Goal: Information Seeking & Learning: Learn about a topic

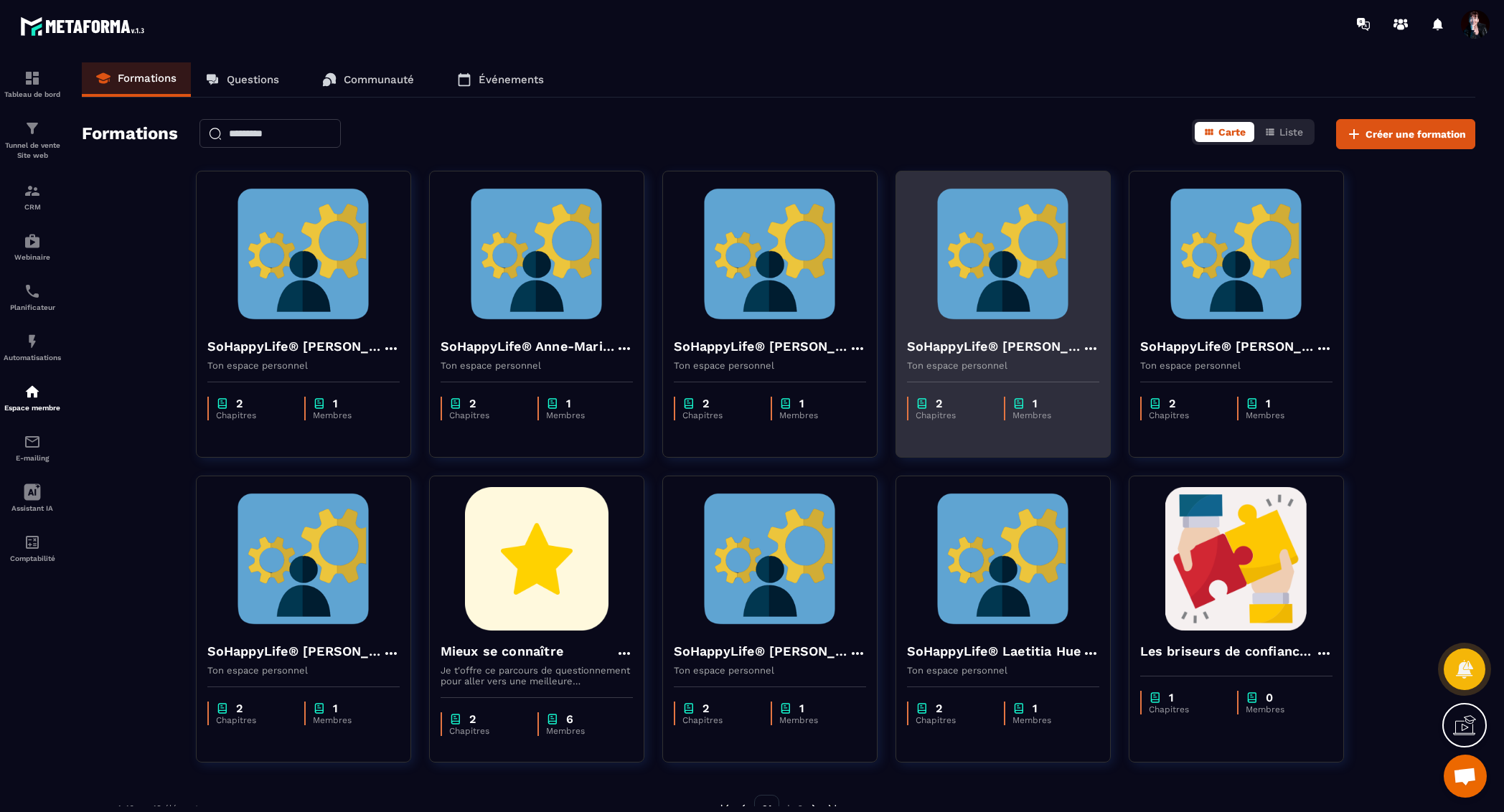
scroll to position [17346, 0]
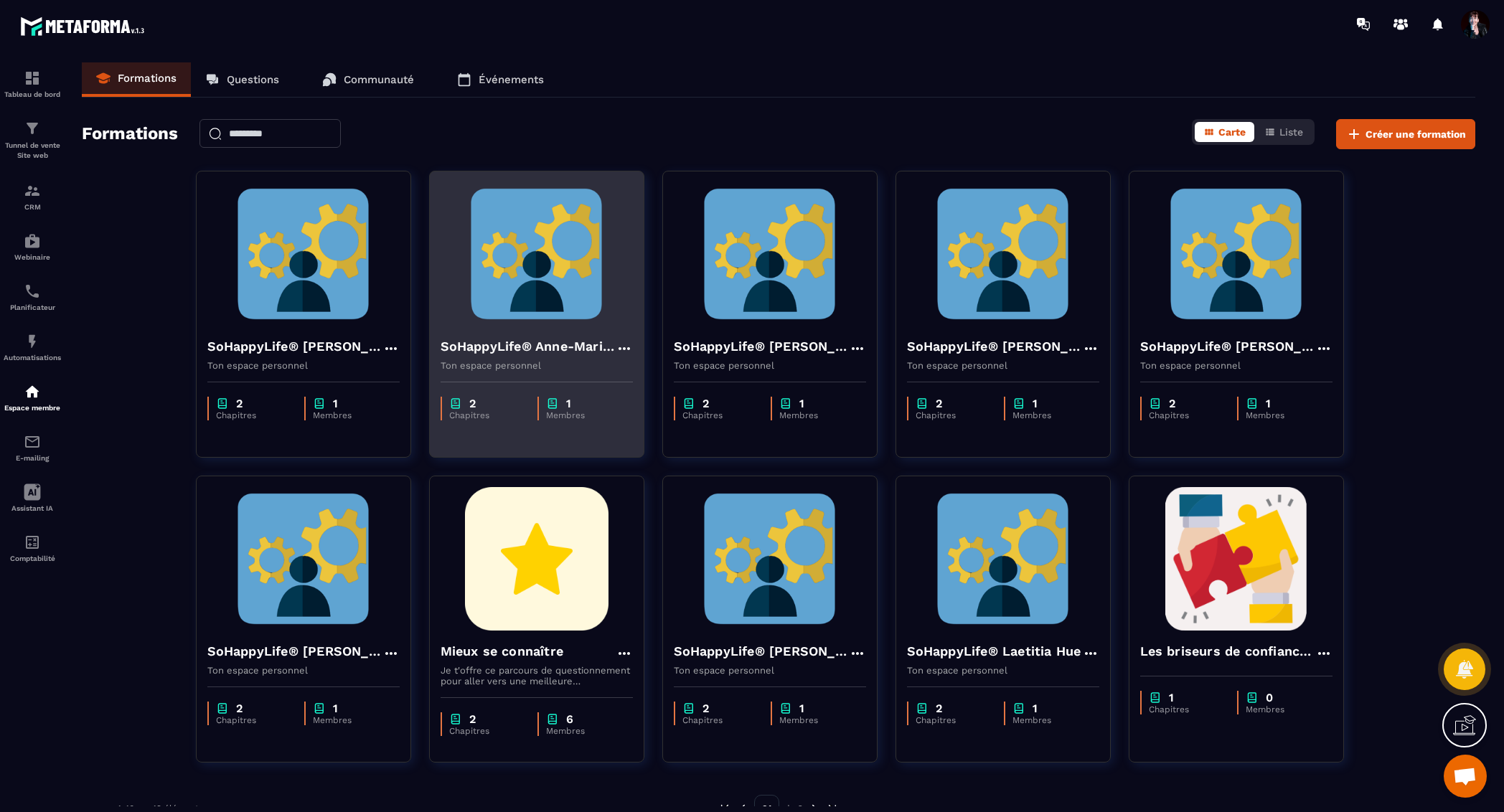
click at [586, 293] on img at bounding box center [537, 253] width 192 height 144
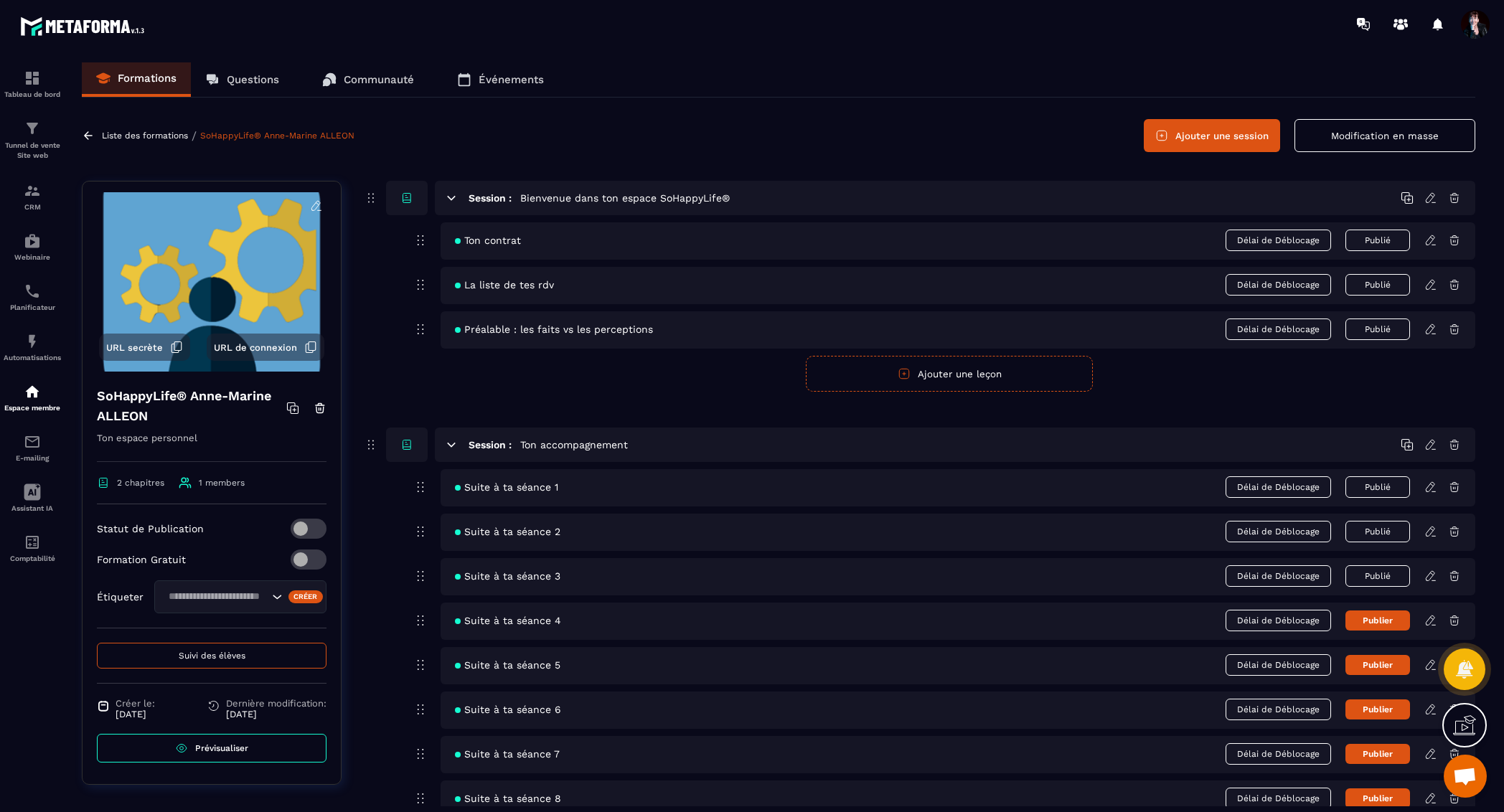
scroll to position [40, 0]
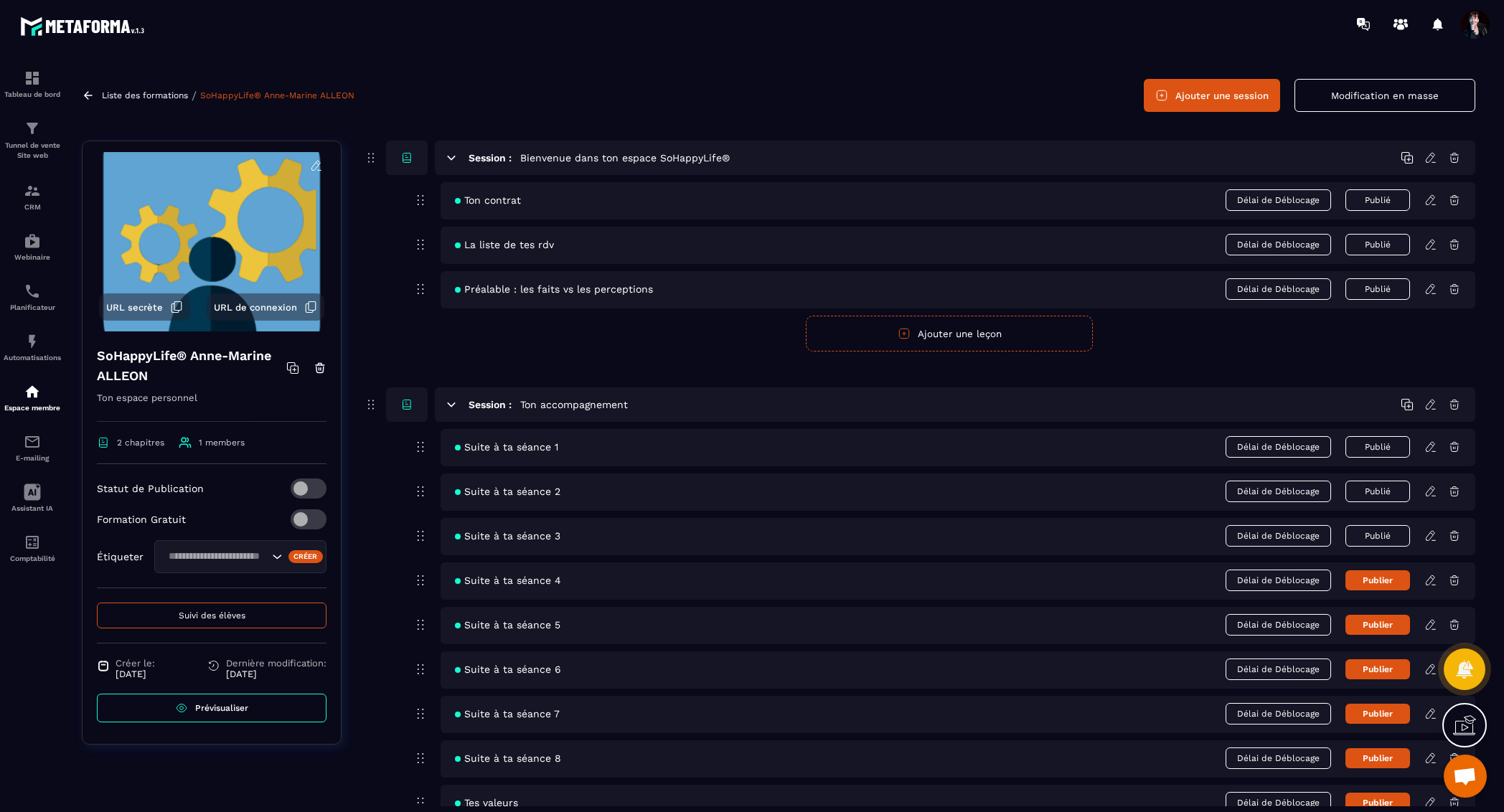
click at [263, 614] on button "Suivi des élèves" at bounding box center [212, 614] width 230 height 25
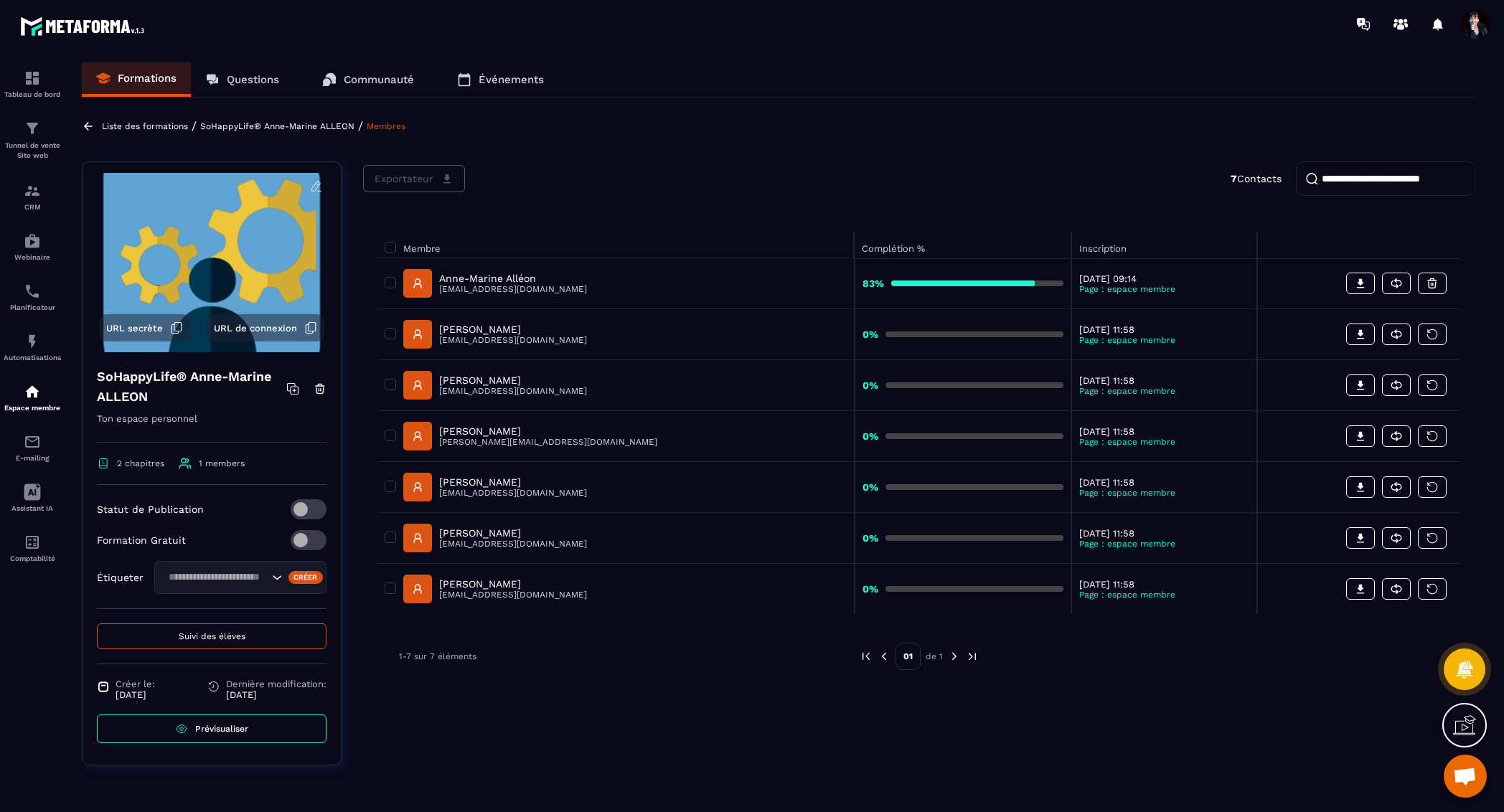
click at [526, 276] on p "Anne-Marine Alléon" at bounding box center [513, 278] width 148 height 11
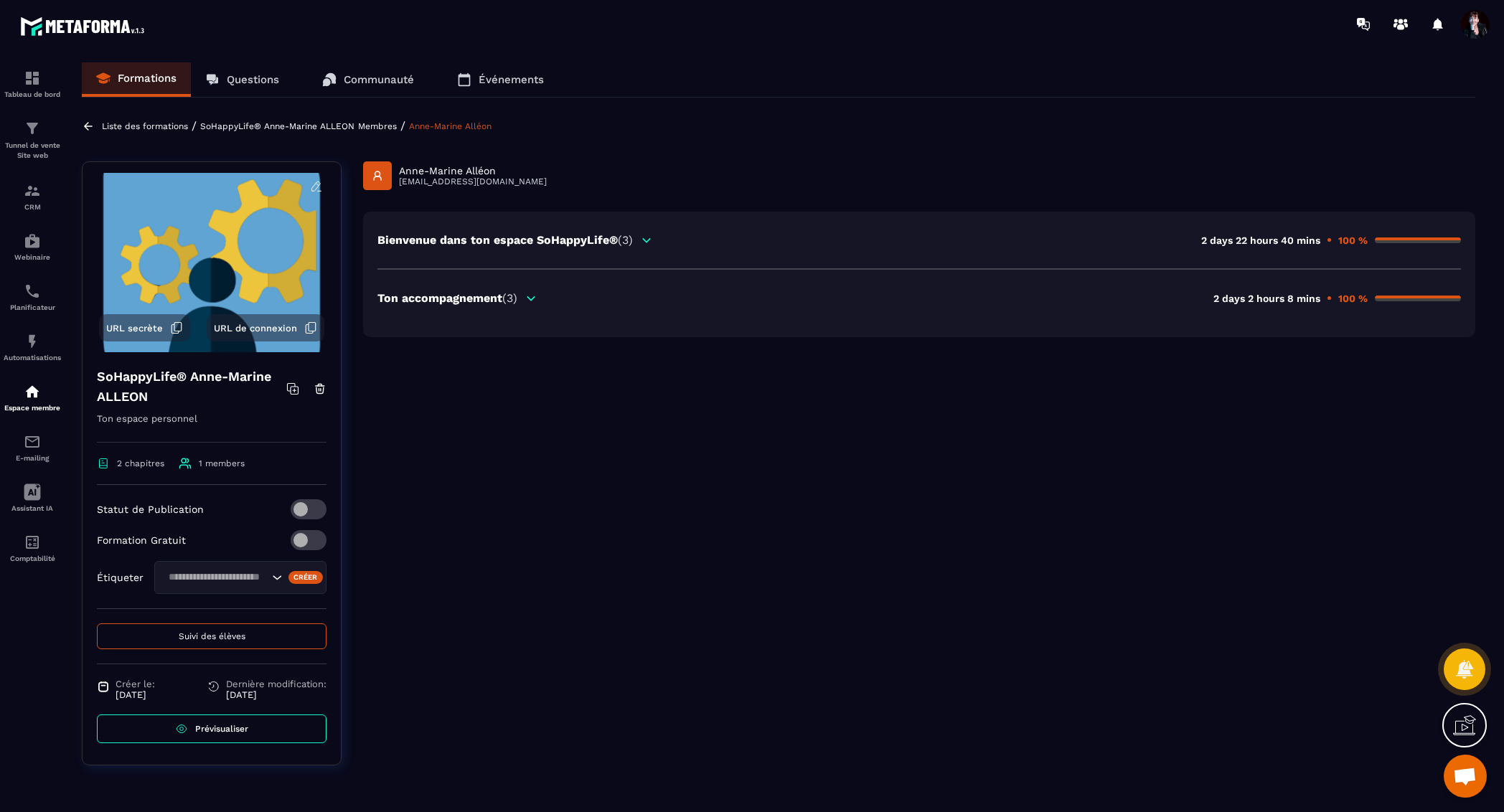
click at [524, 304] on div "Bienvenue dans ton espace SoHappyLife® (3) 2 days 22 hours 40 mins 100 % Ton ac…" at bounding box center [918, 274] width 1112 height 125
click at [525, 298] on div "Ton accompagnement (3)" at bounding box center [457, 298] width 160 height 14
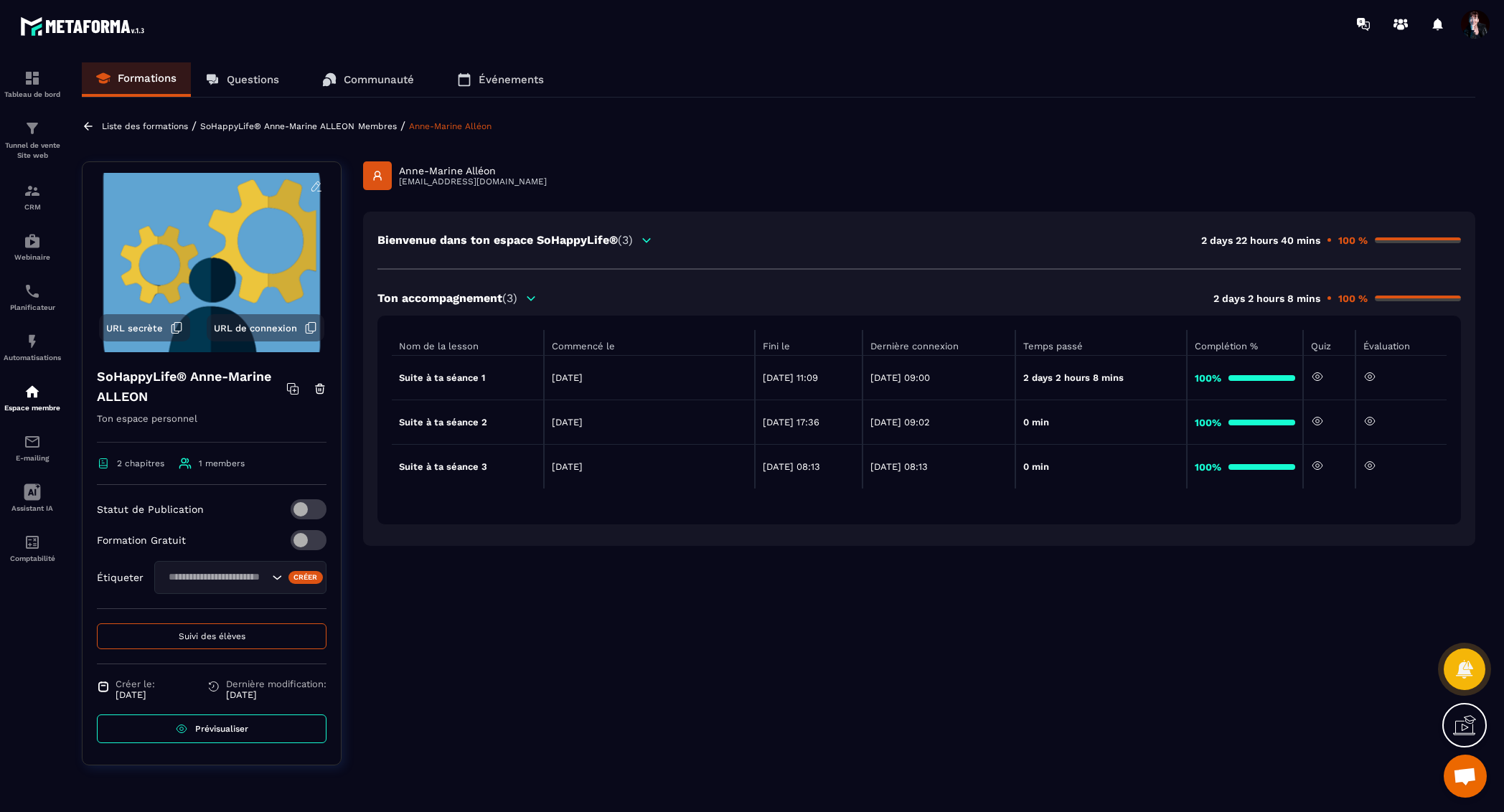
click at [1374, 468] on icon at bounding box center [1369, 466] width 13 height 13
click at [354, 129] on div "Liste des formations / SoHappyLife® Anne-Marine ALLEON Membres / Anne-Marine Al…" at bounding box center [779, 125] width 1393 height 14
click at [358, 126] on p "Membres" at bounding box center [377, 126] width 39 height 10
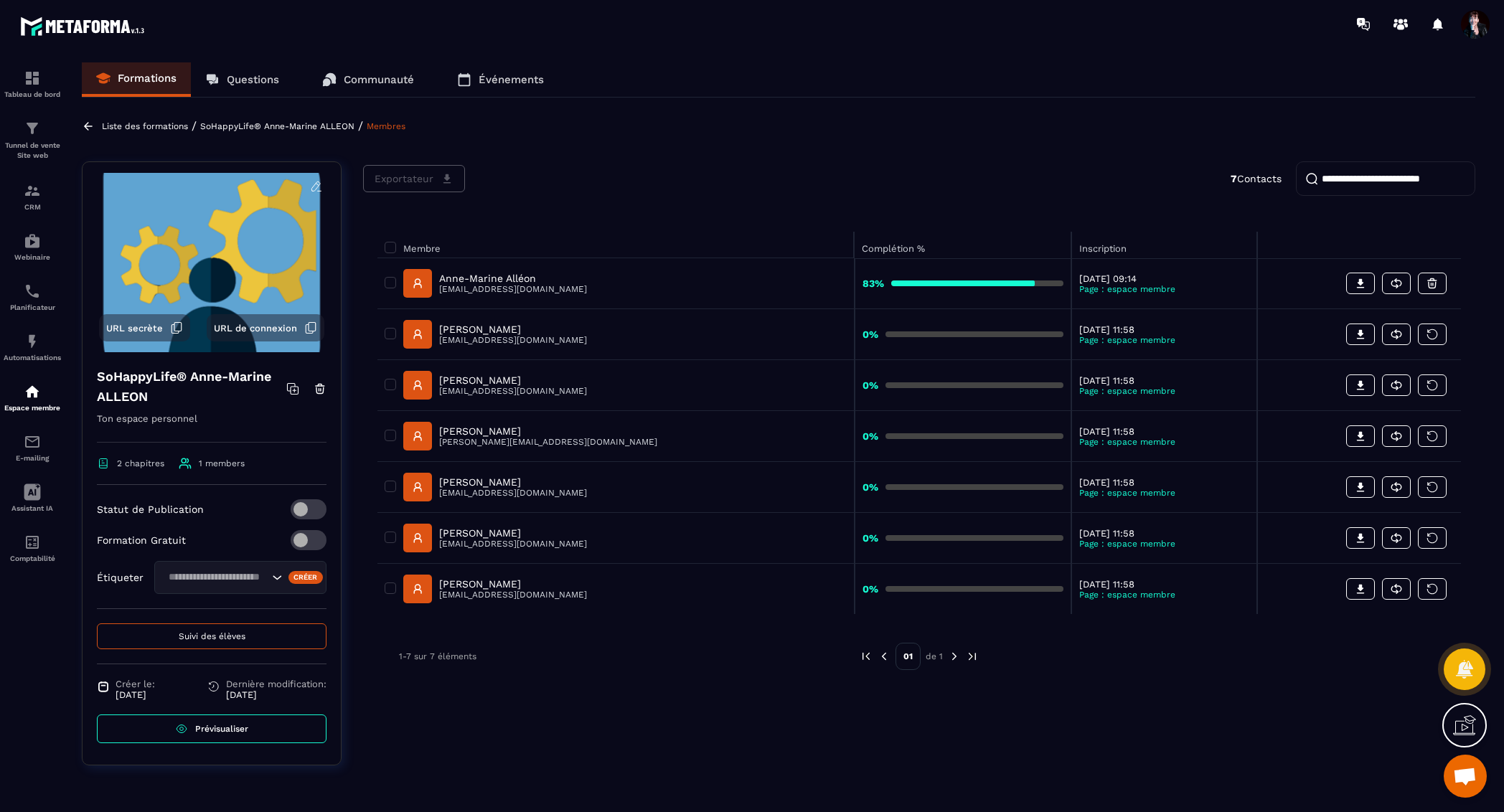
click at [319, 128] on p "SoHappyLife® Anne-Marine ALLEON" at bounding box center [277, 126] width 154 height 10
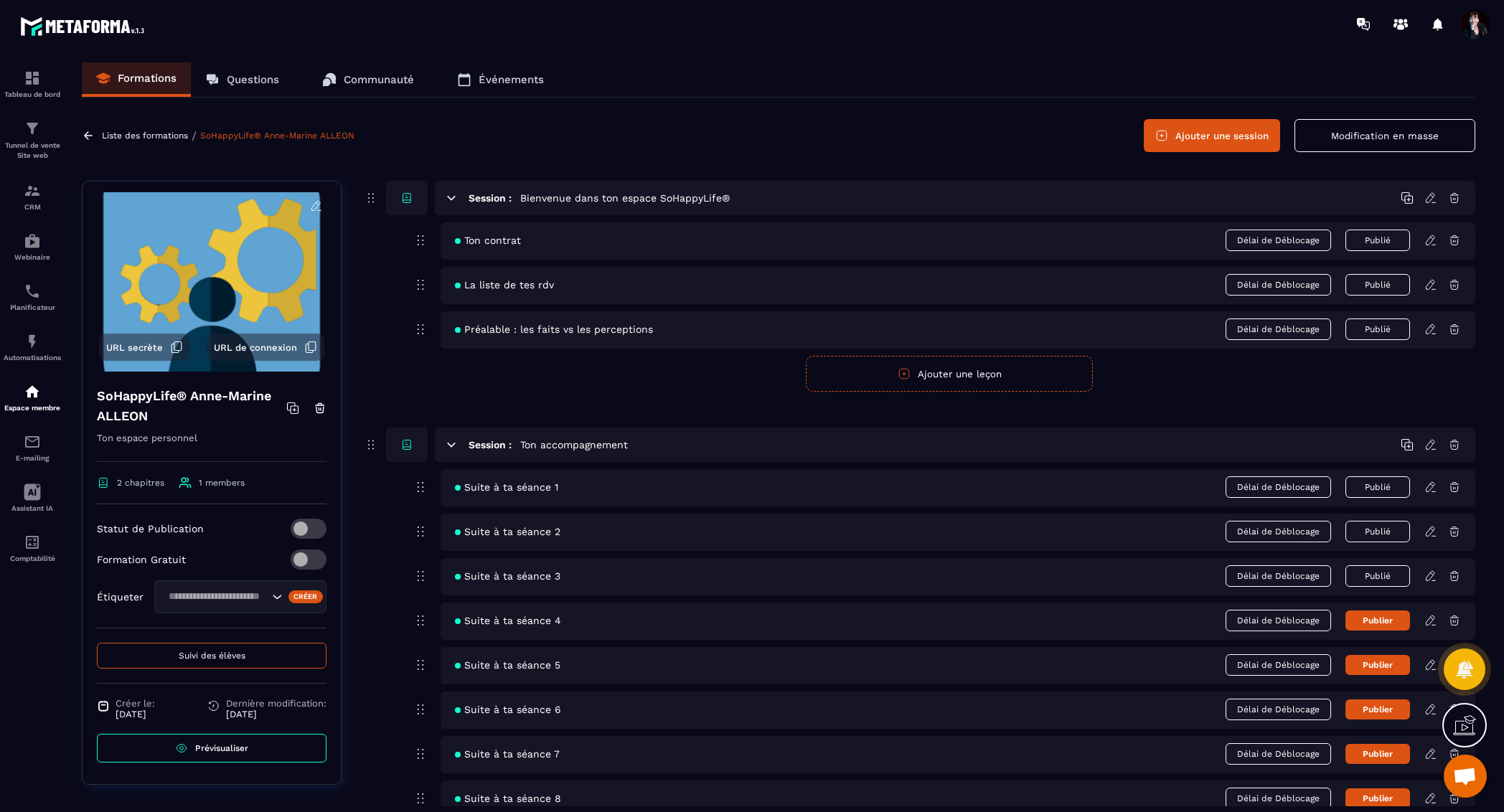
click at [1430, 575] on icon at bounding box center [1429, 575] width 8 height 9
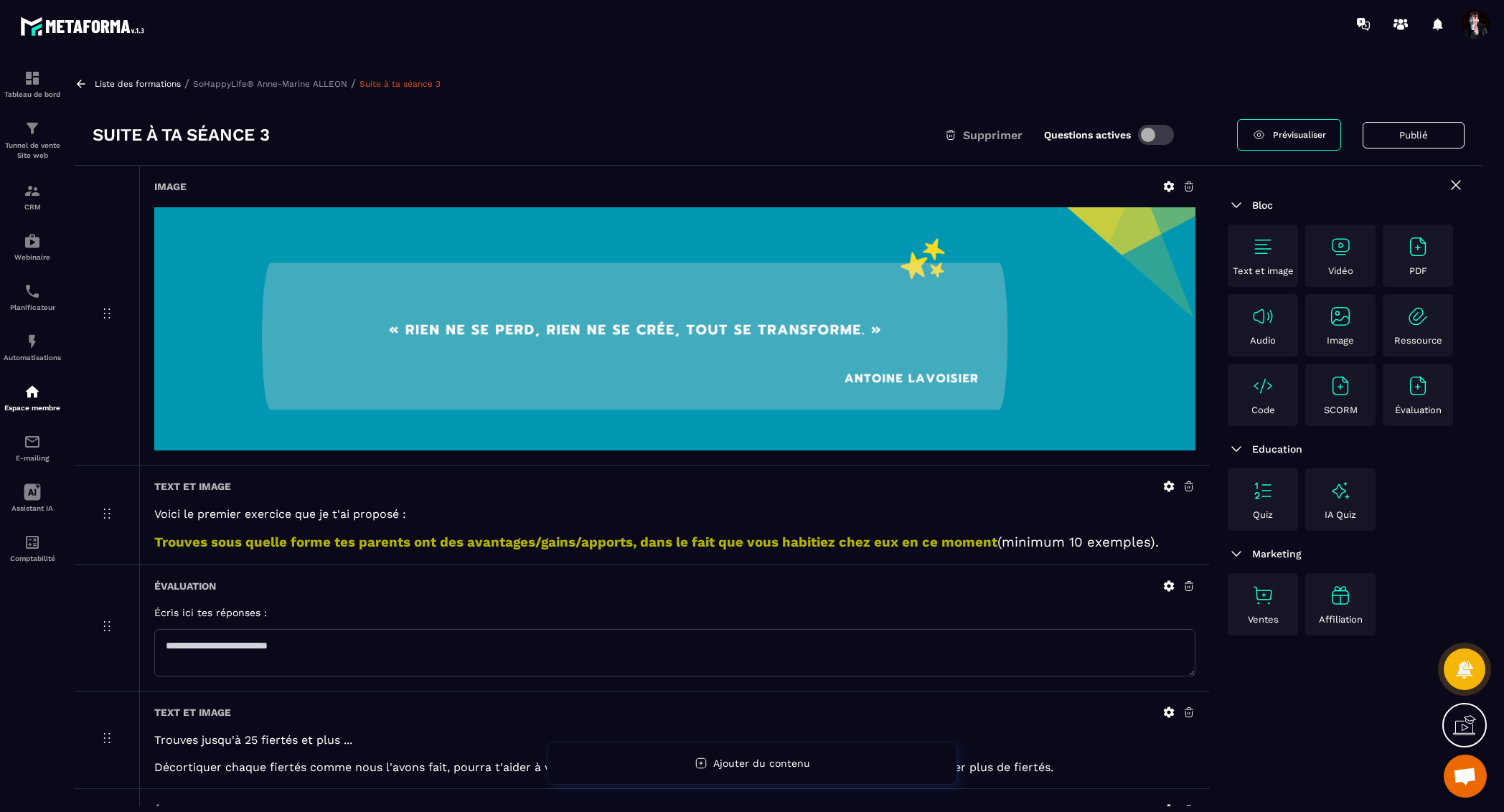
click at [145, 84] on p "Liste des formations" at bounding box center [137, 84] width 86 height 10
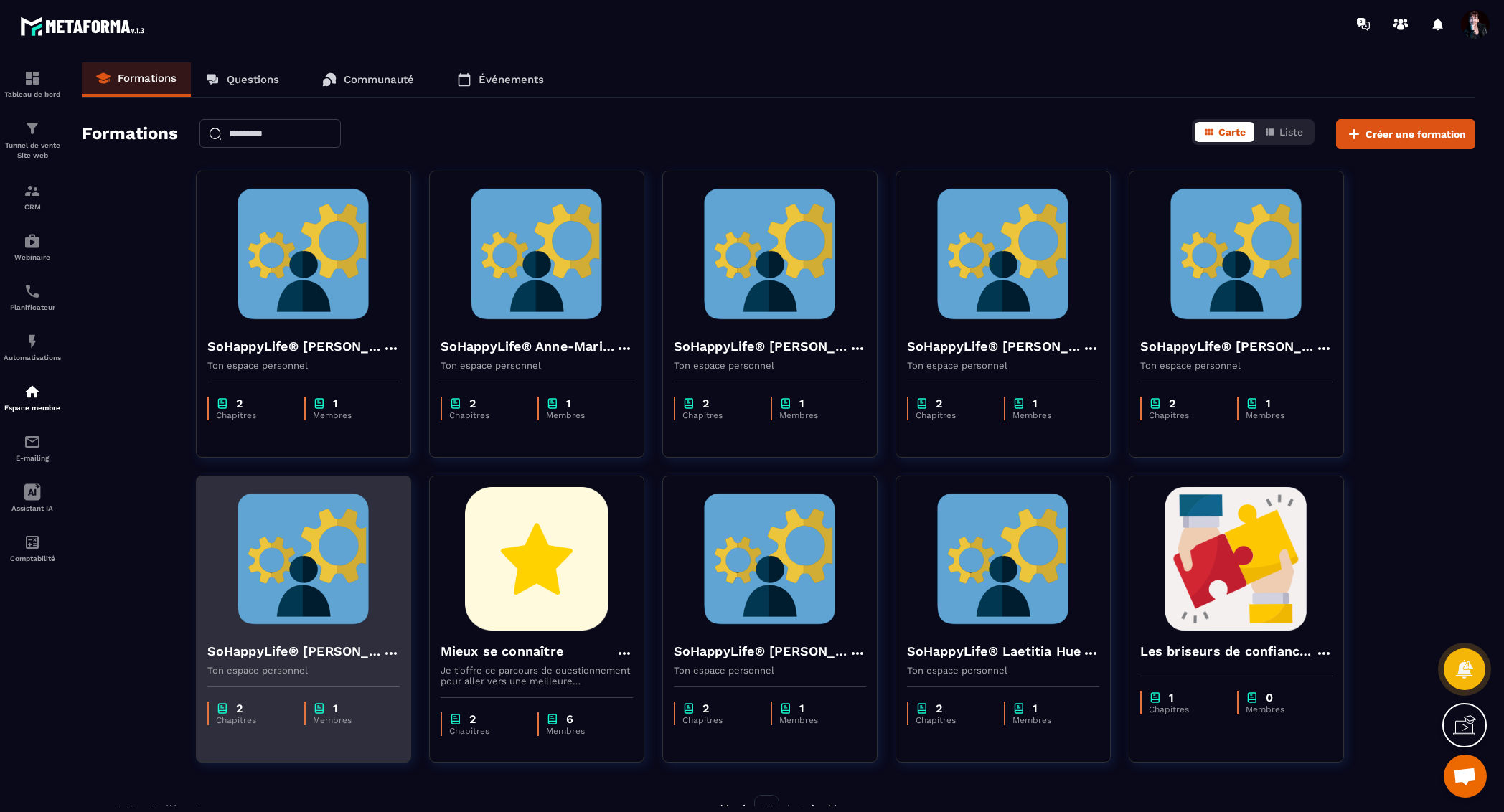
click at [311, 602] on img at bounding box center [304, 559] width 192 height 144
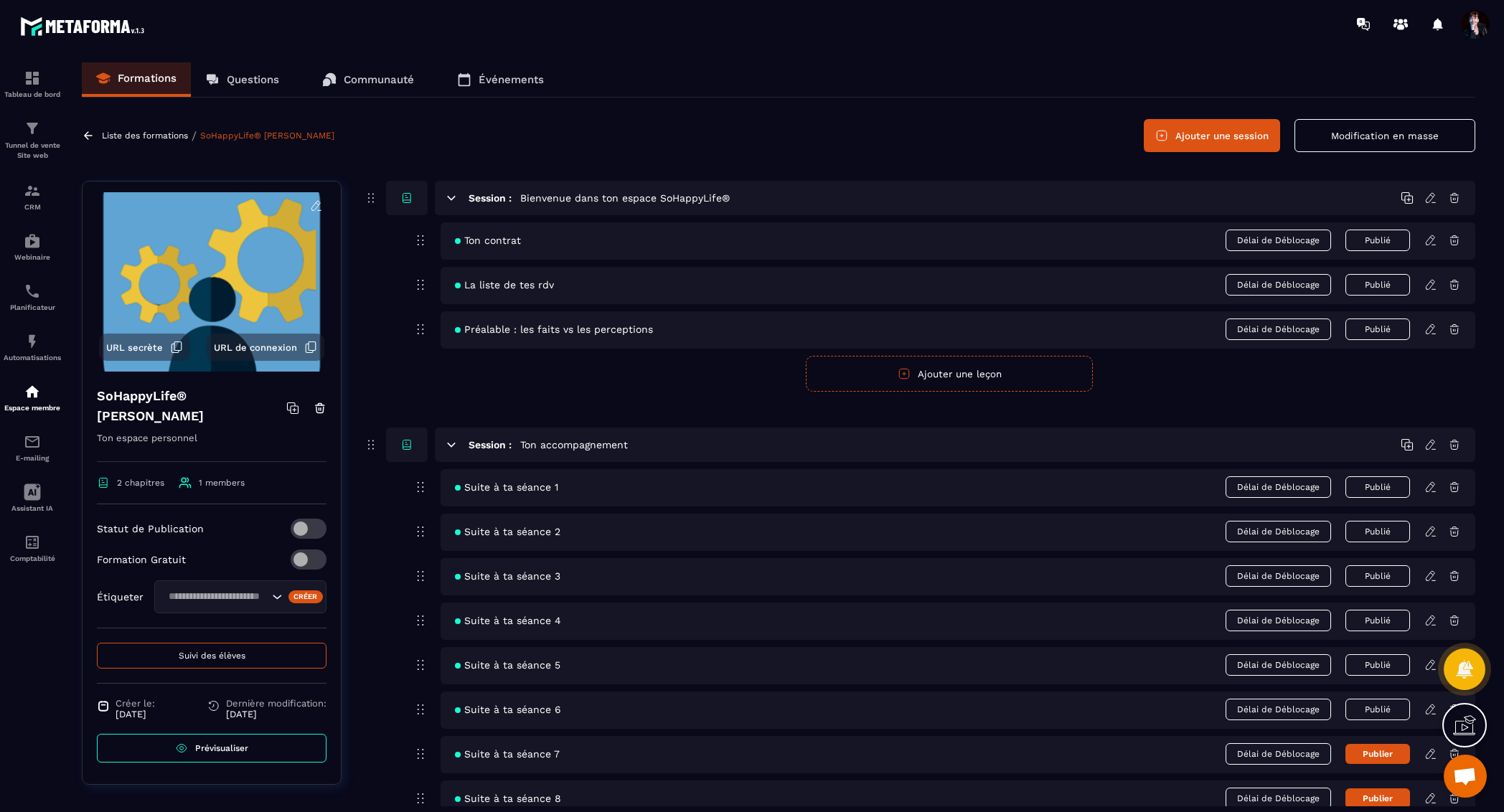
click at [261, 658] on button "Suivi des élèves" at bounding box center [212, 655] width 230 height 25
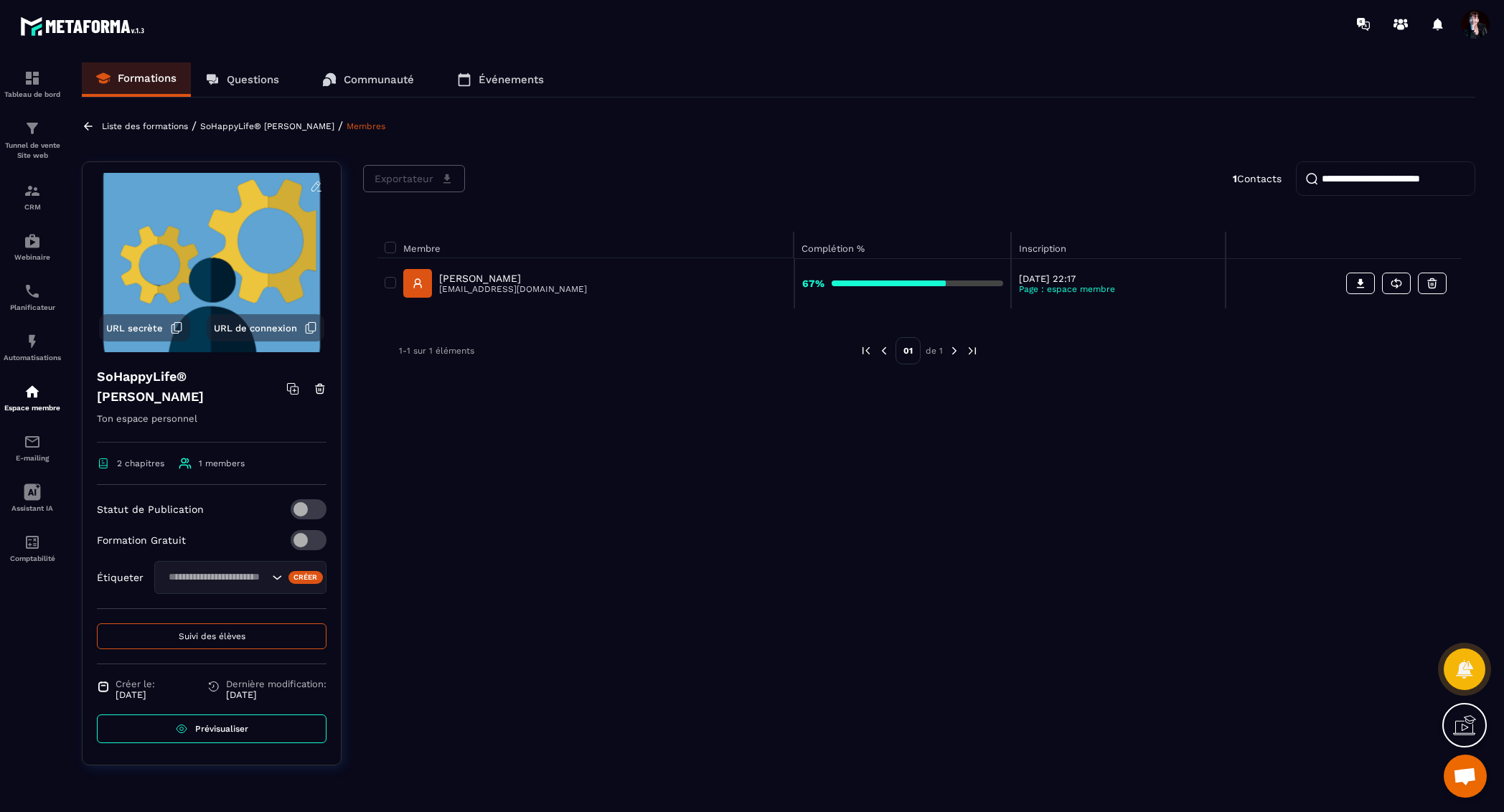
click at [494, 279] on p "[PERSON_NAME]" at bounding box center [513, 278] width 148 height 11
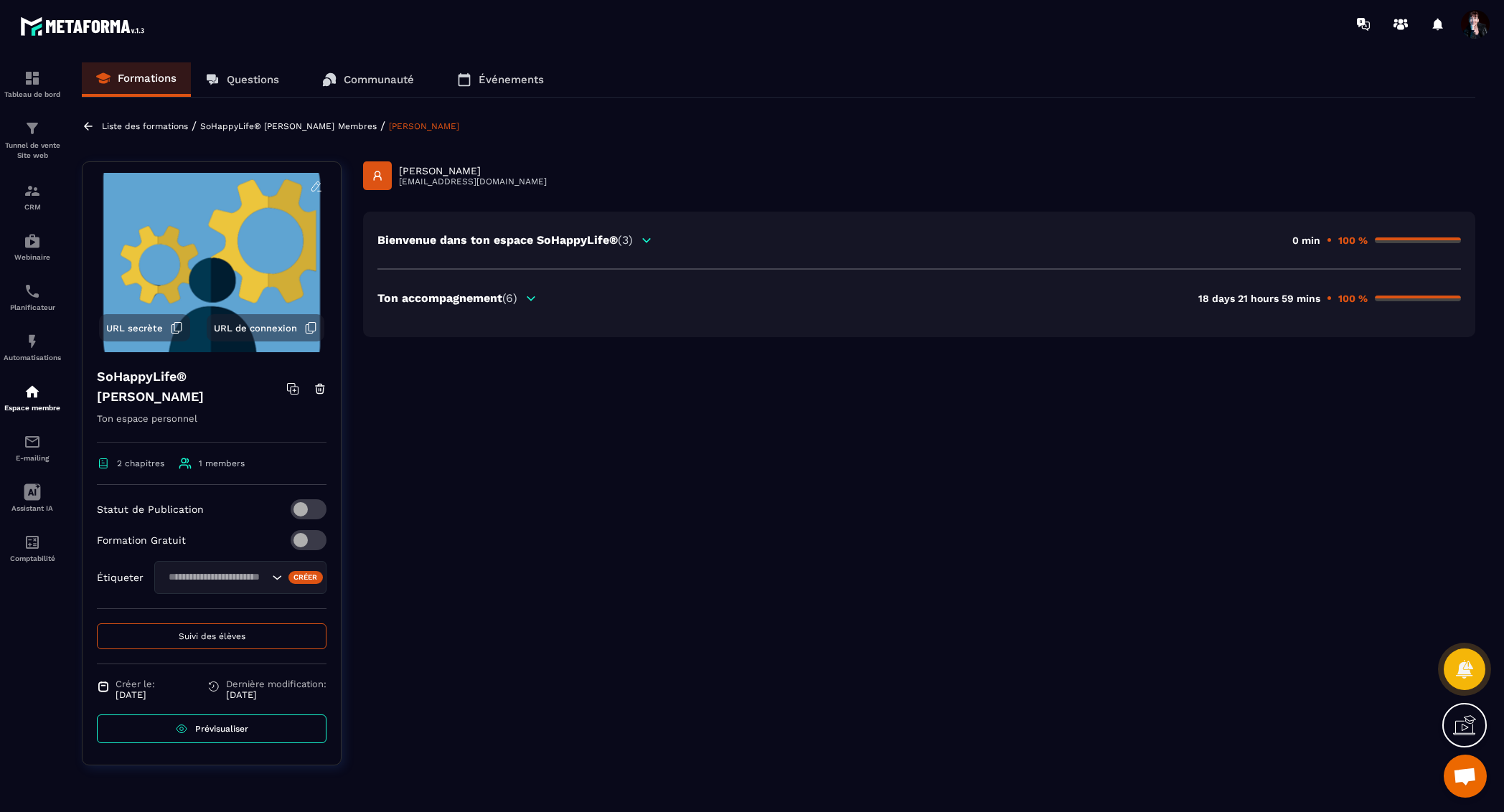
click at [523, 299] on div "Ton accompagnement (6)" at bounding box center [457, 298] width 160 height 14
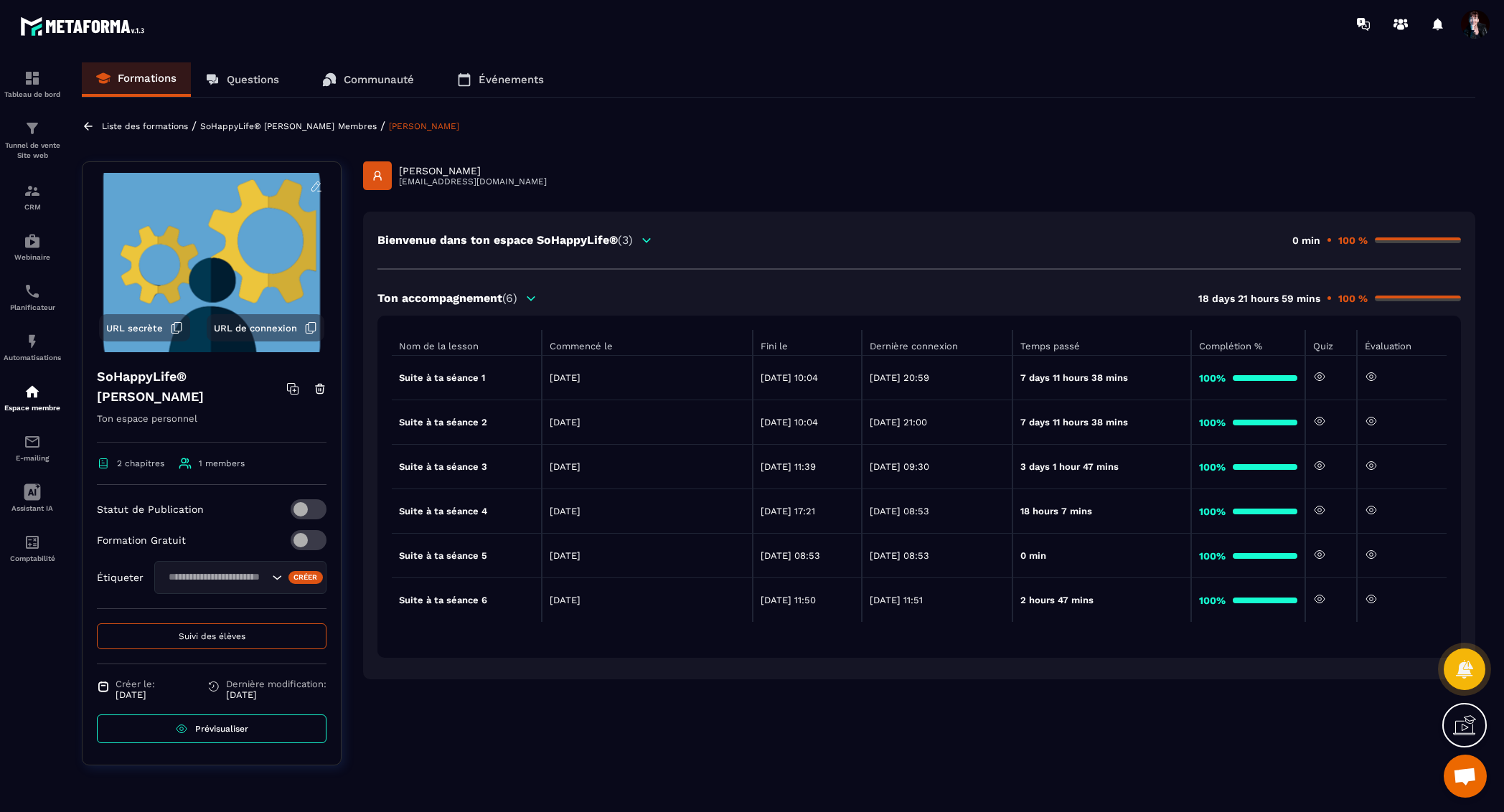
click at [1375, 600] on icon at bounding box center [1371, 599] width 13 height 13
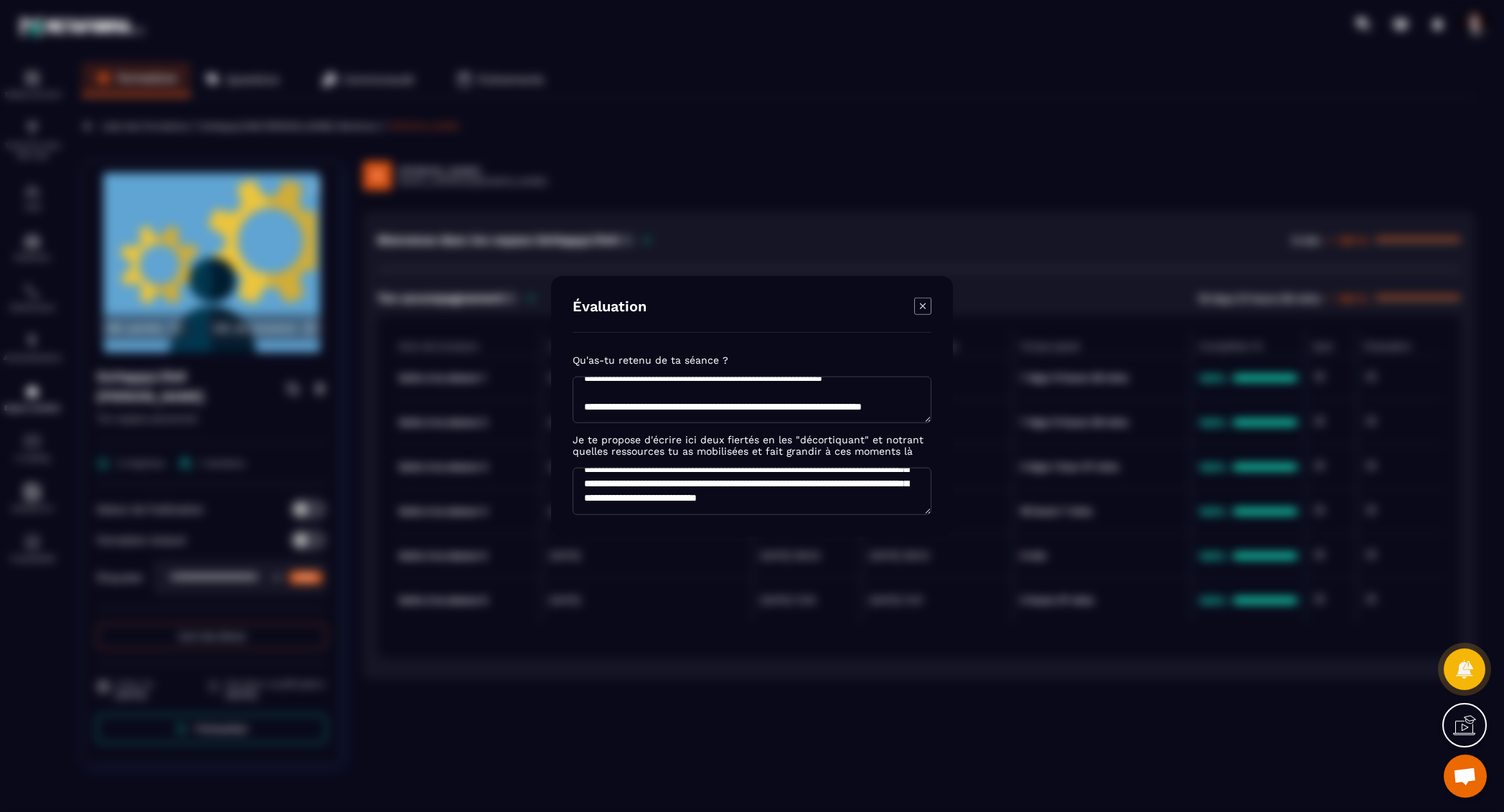
scroll to position [86, 0]
click at [921, 310] on icon "Modal window" at bounding box center [922, 306] width 17 height 17
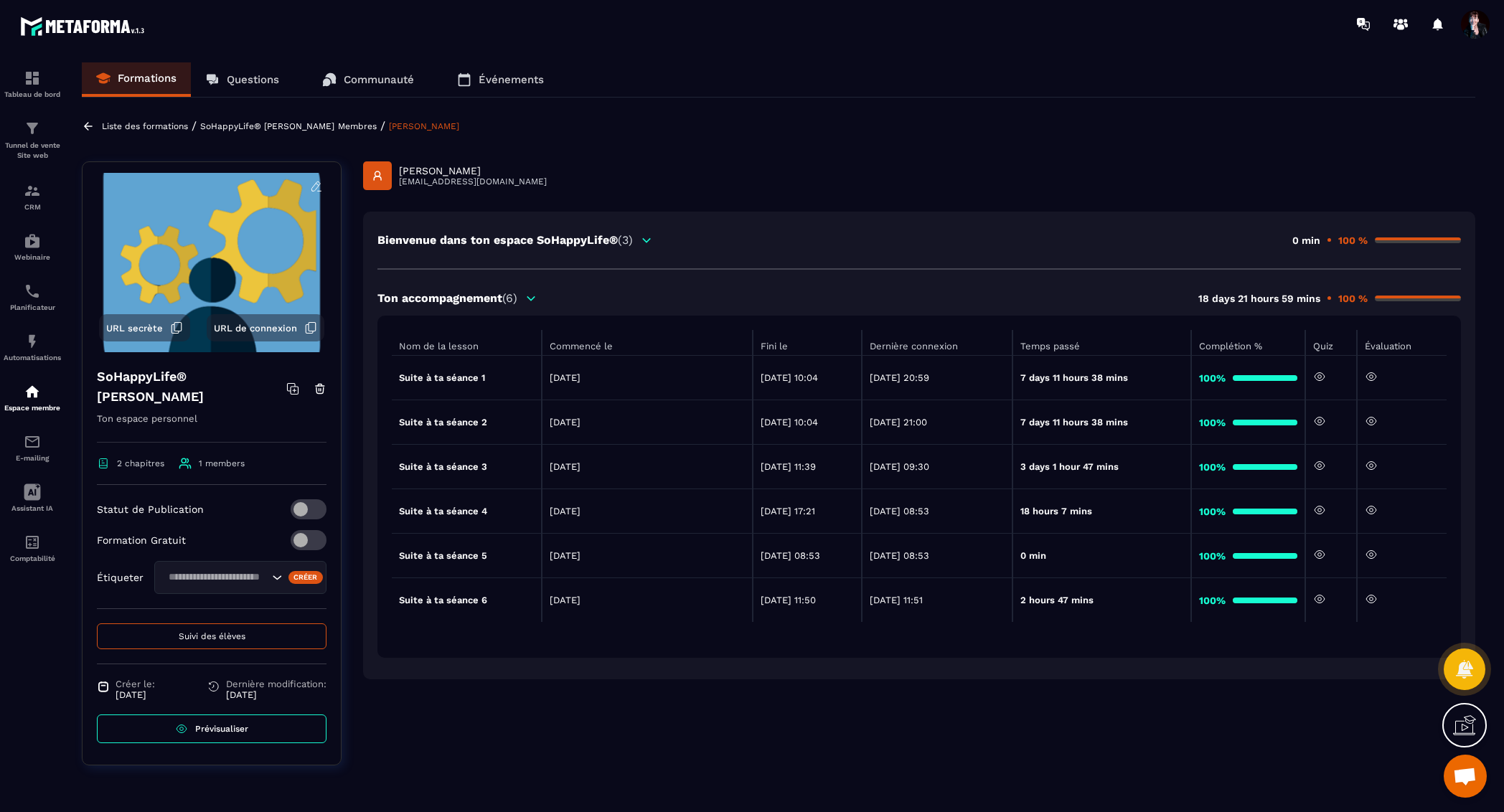
click at [317, 127] on p "SoHappyLife® [PERSON_NAME]" at bounding box center [267, 126] width 135 height 10
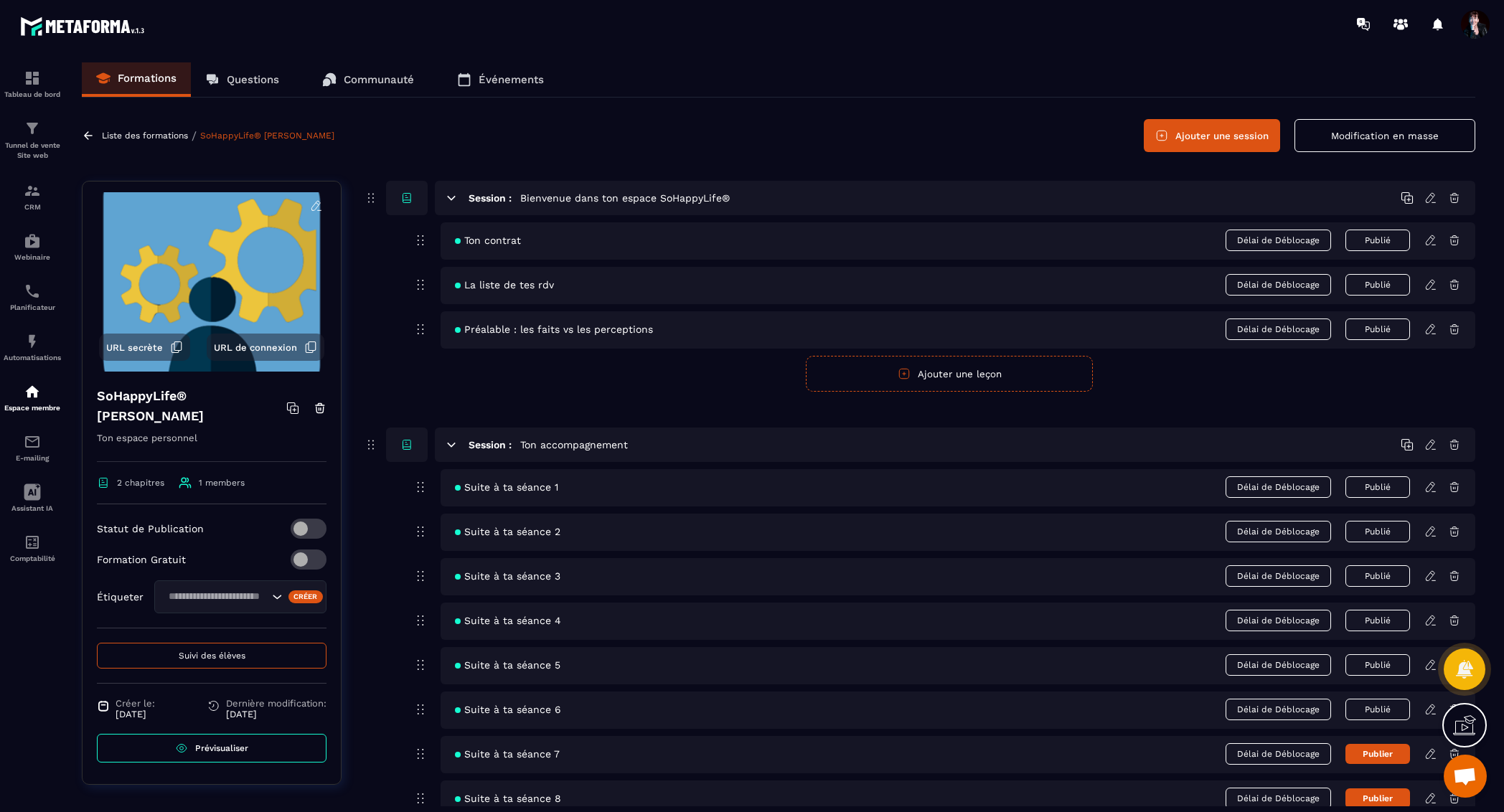
click at [168, 135] on p "Liste des formations" at bounding box center [144, 135] width 86 height 10
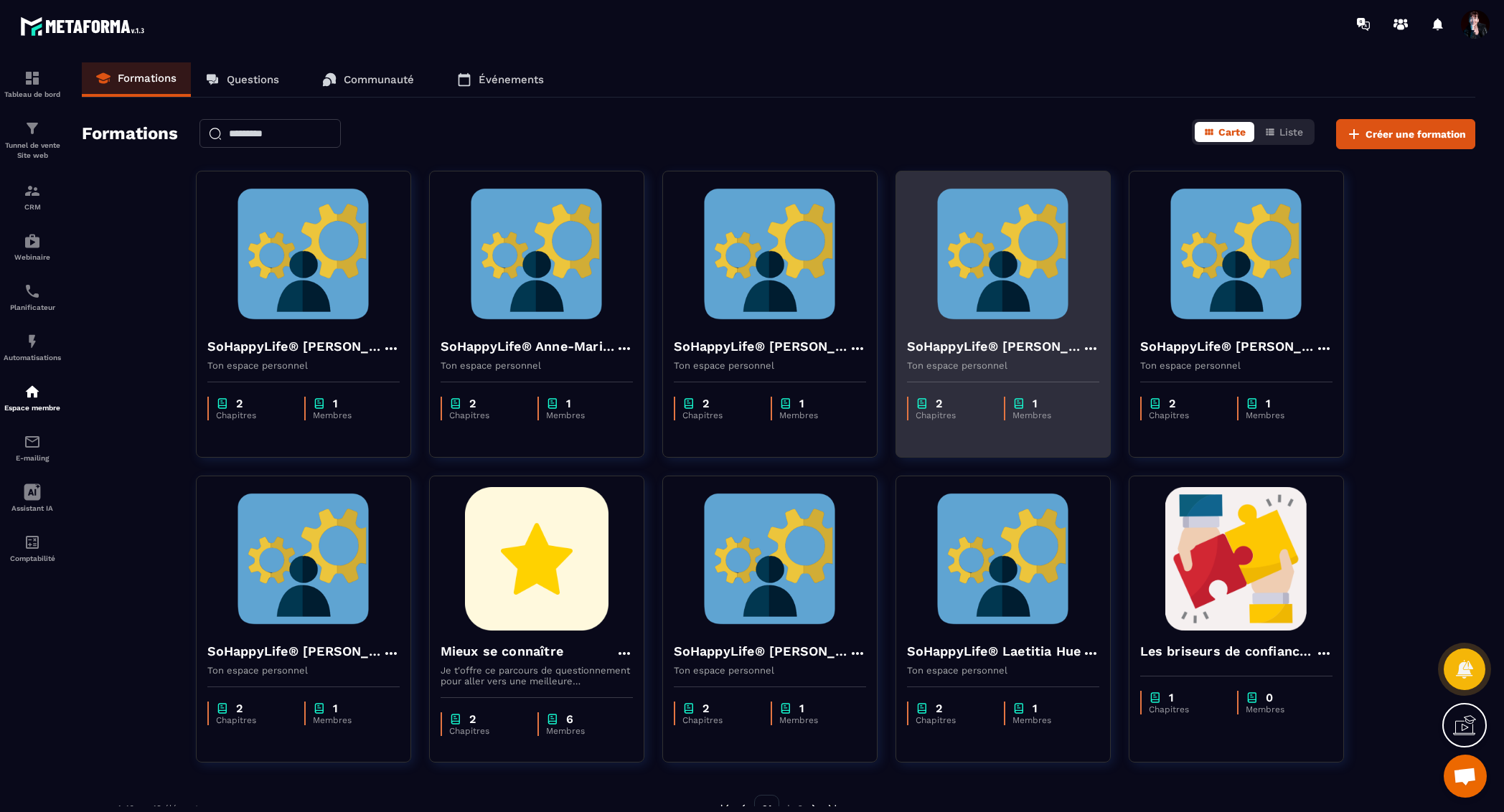
click at [1036, 267] on img at bounding box center [1003, 253] width 192 height 144
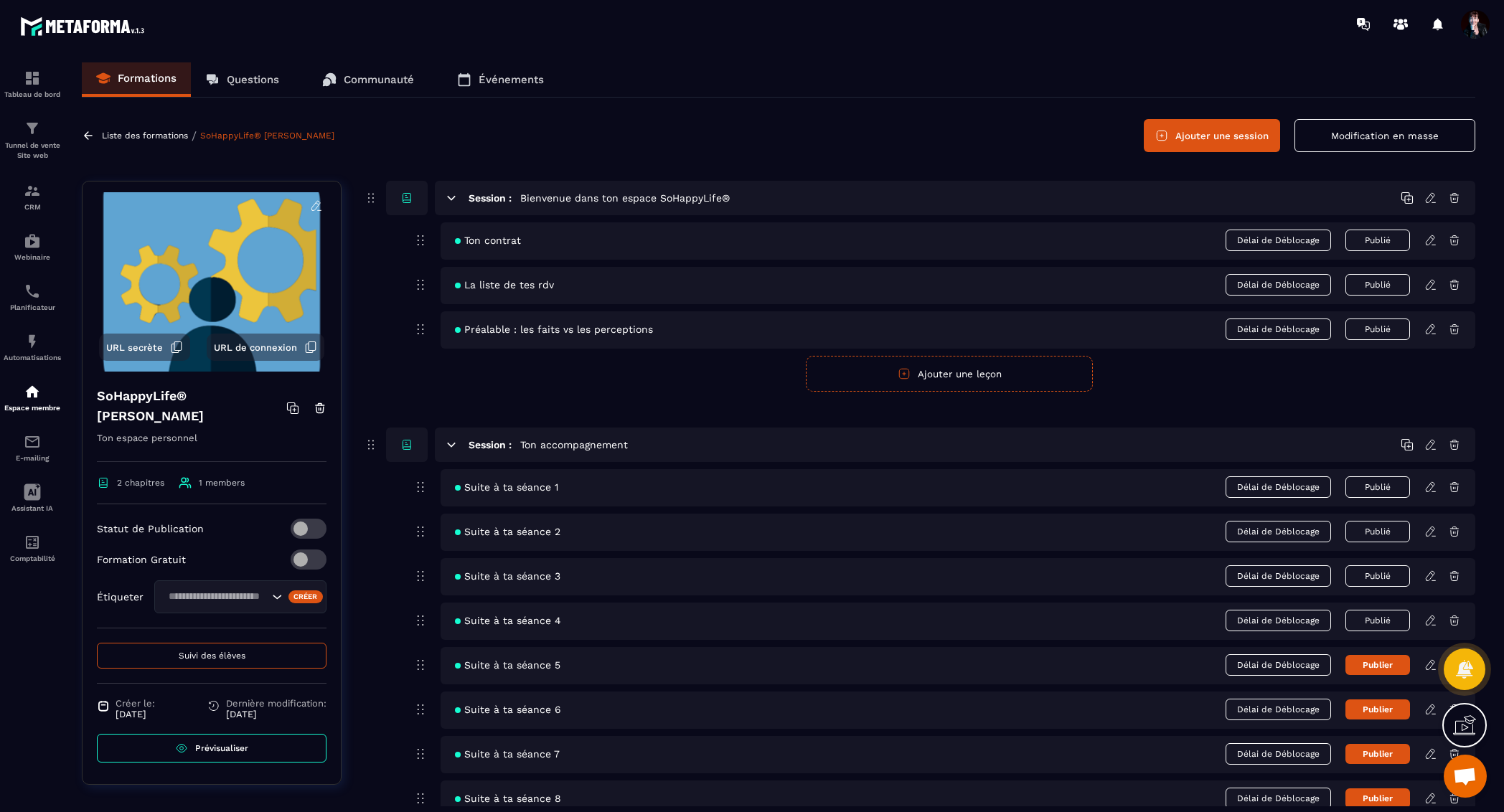
click at [141, 135] on p "Liste des formations" at bounding box center [144, 135] width 86 height 10
